Goal: Information Seeking & Learning: Learn about a topic

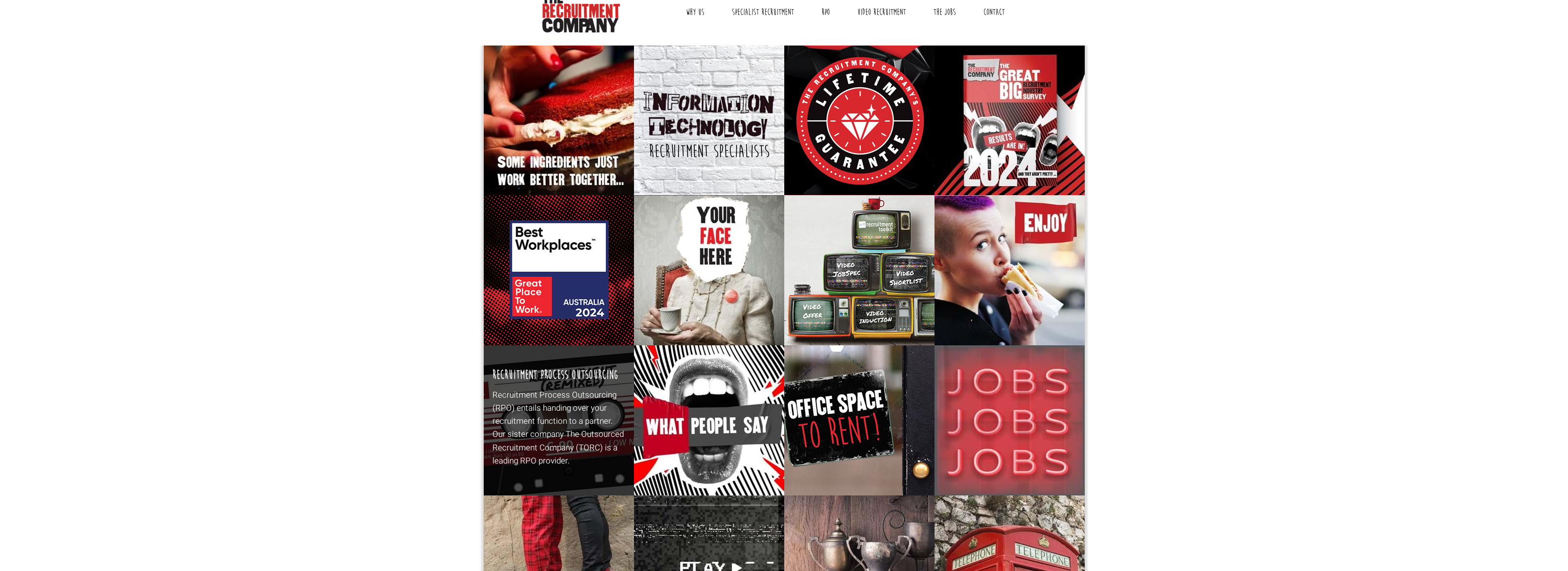
scroll to position [131, 0]
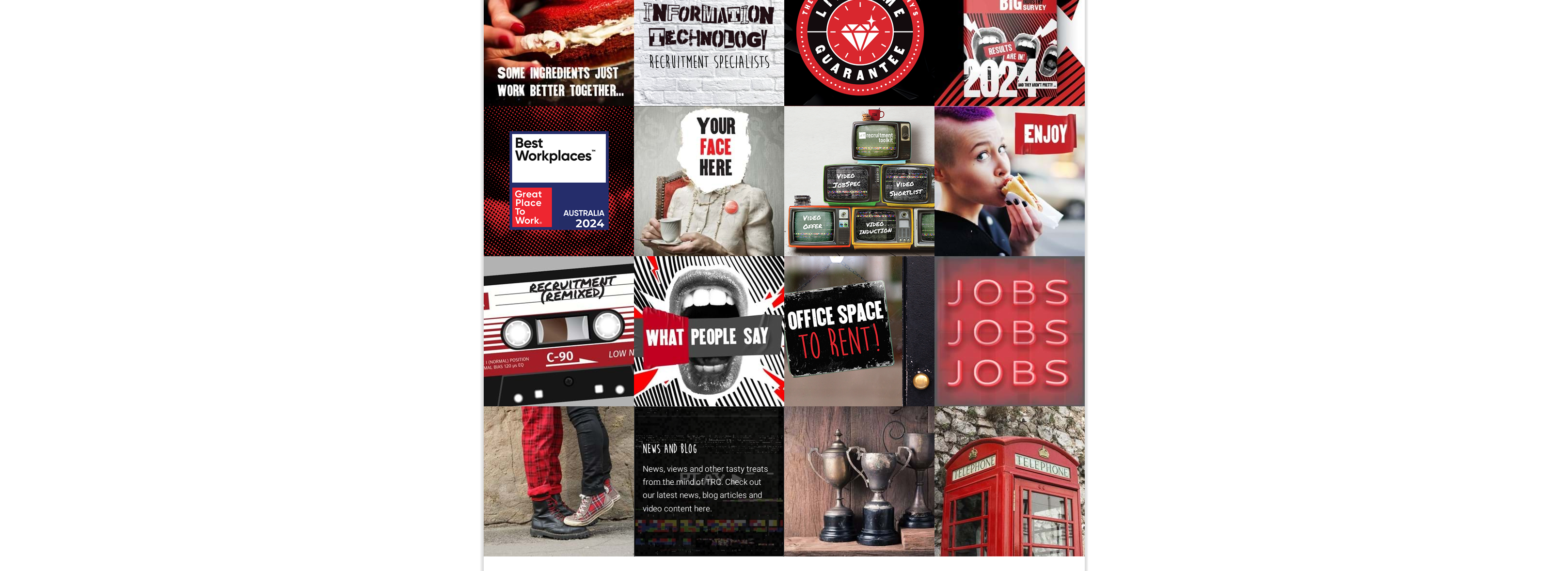
click at [690, 481] on p "News, views and other tasty treats from the mind of TRC. Check out our latest n…" at bounding box center [708, 489] width 133 height 53
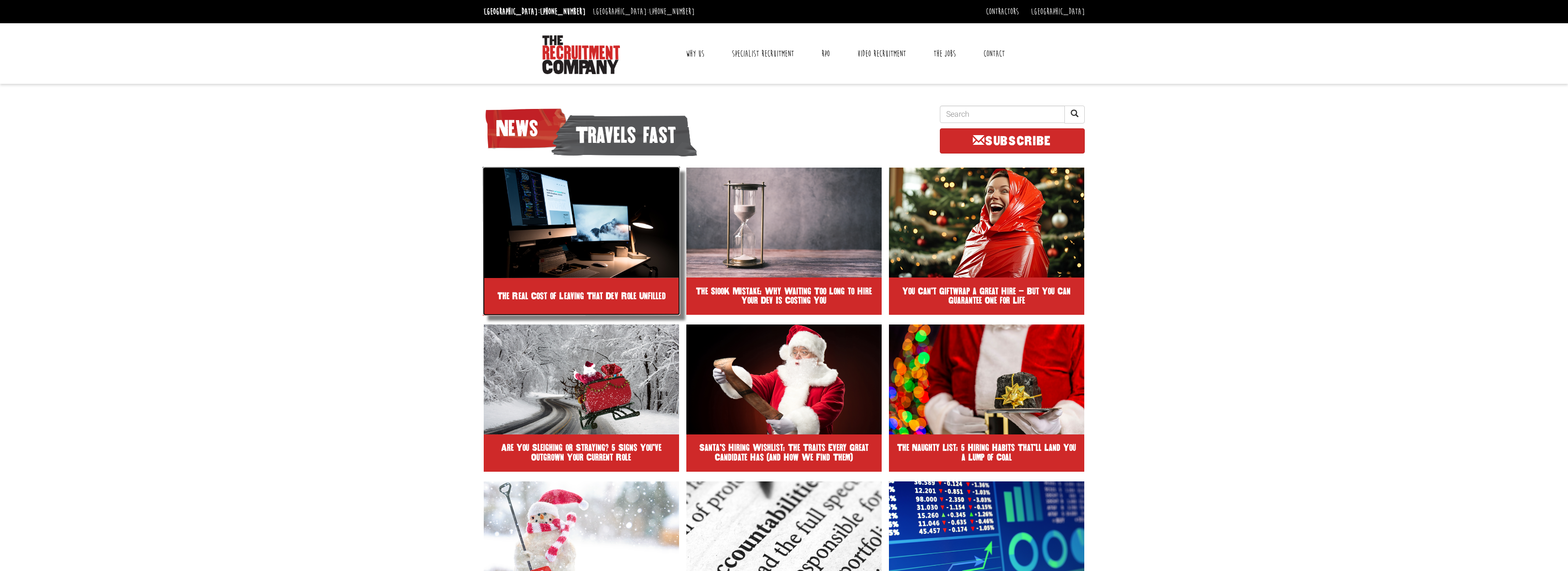
click at [604, 251] on img at bounding box center [580, 223] width 198 height 111
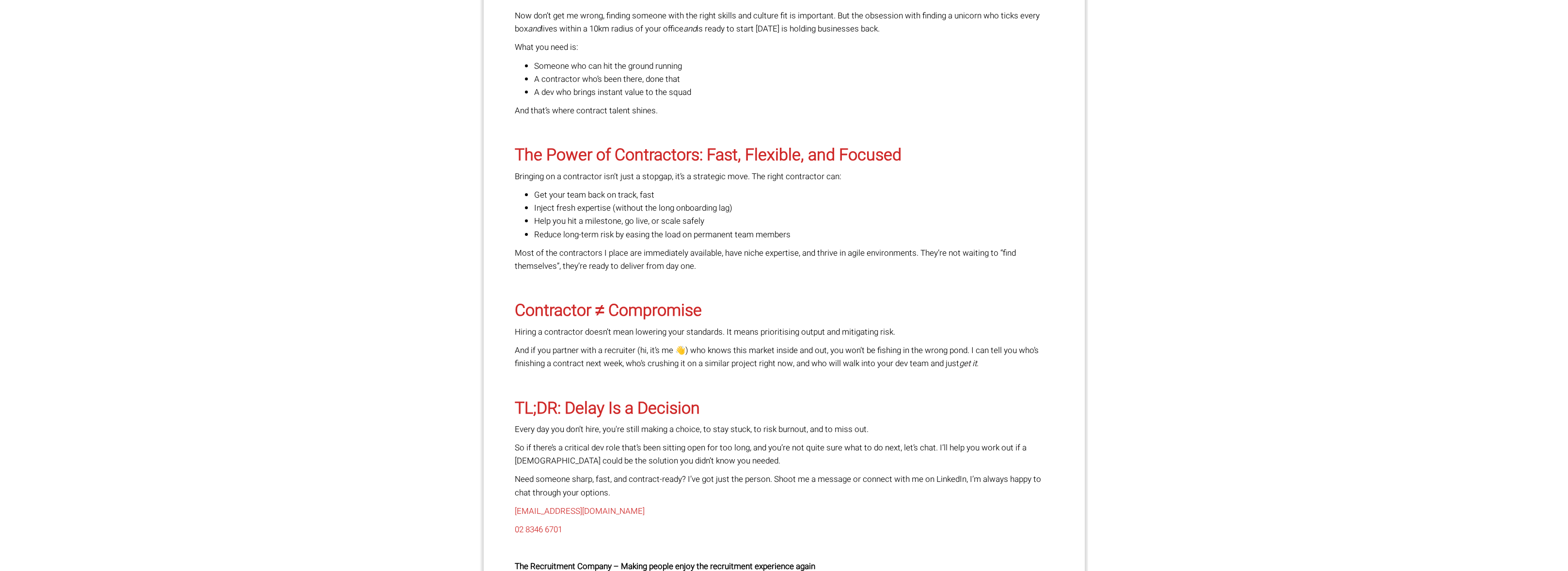
scroll to position [1059, 0]
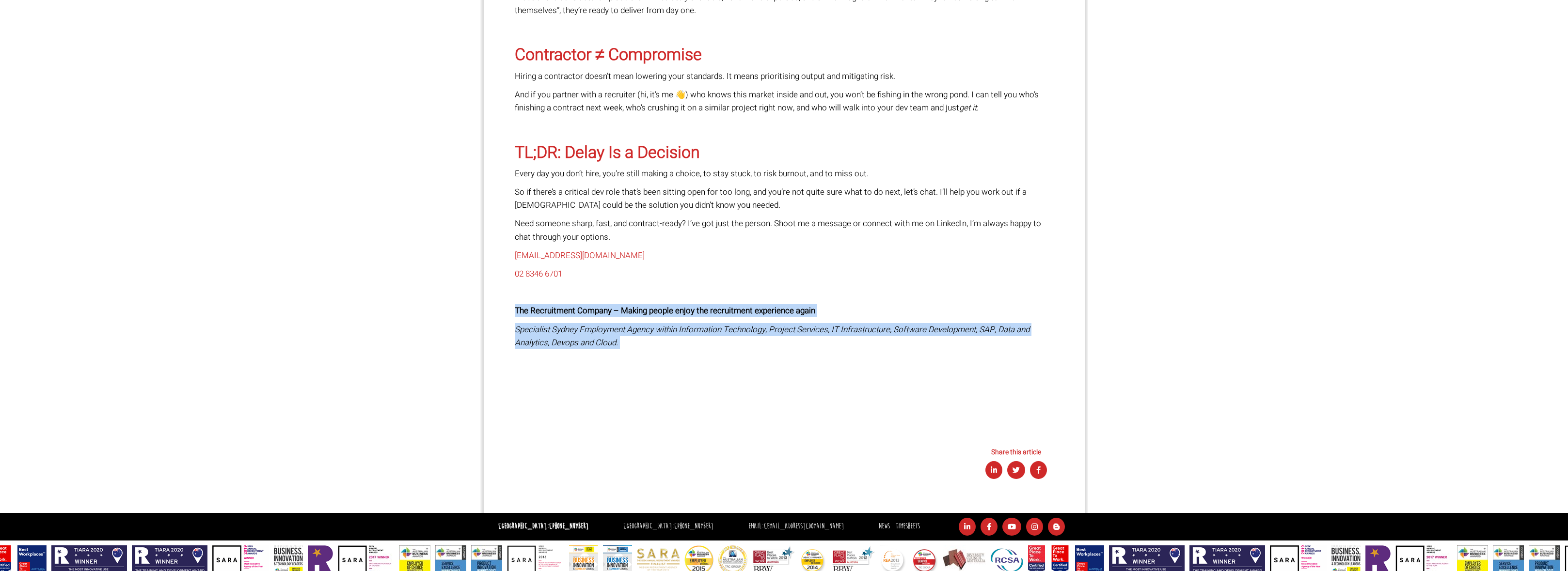
drag, startPoint x: 630, startPoint y: 337, endPoint x: 508, endPoint y: 287, distance: 131.8
copy div "The Recruitment Company – Making people enjoy the recruitment experience again …"
